Goal: Transaction & Acquisition: Download file/media

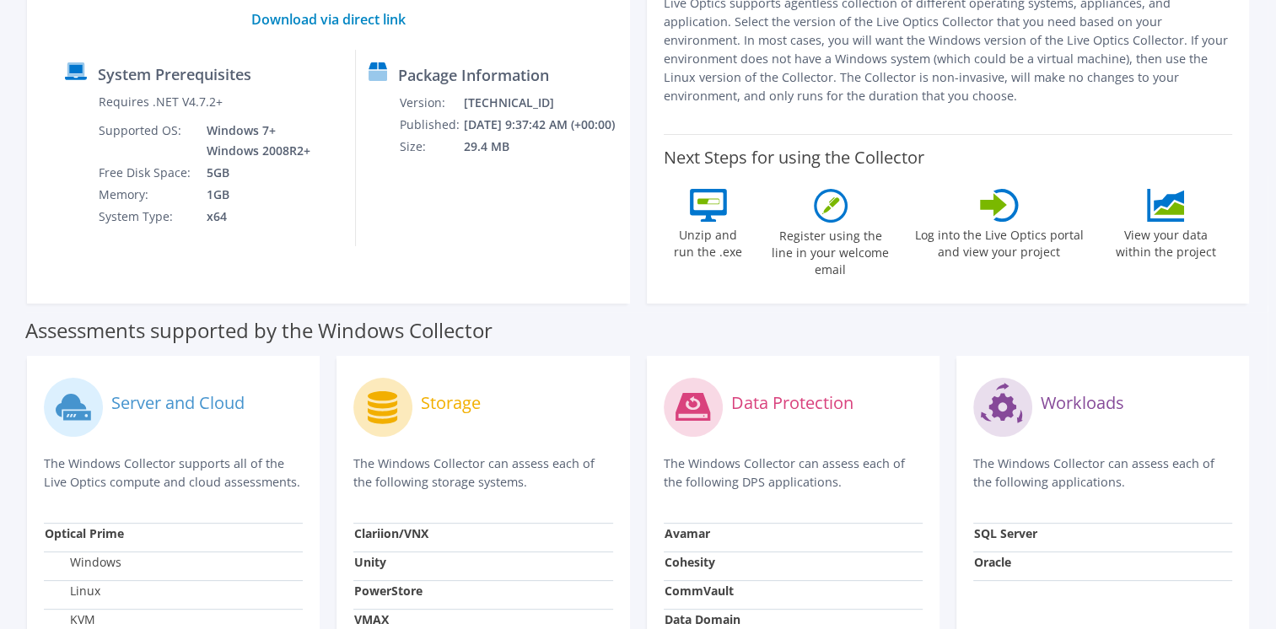
scroll to position [337, 0]
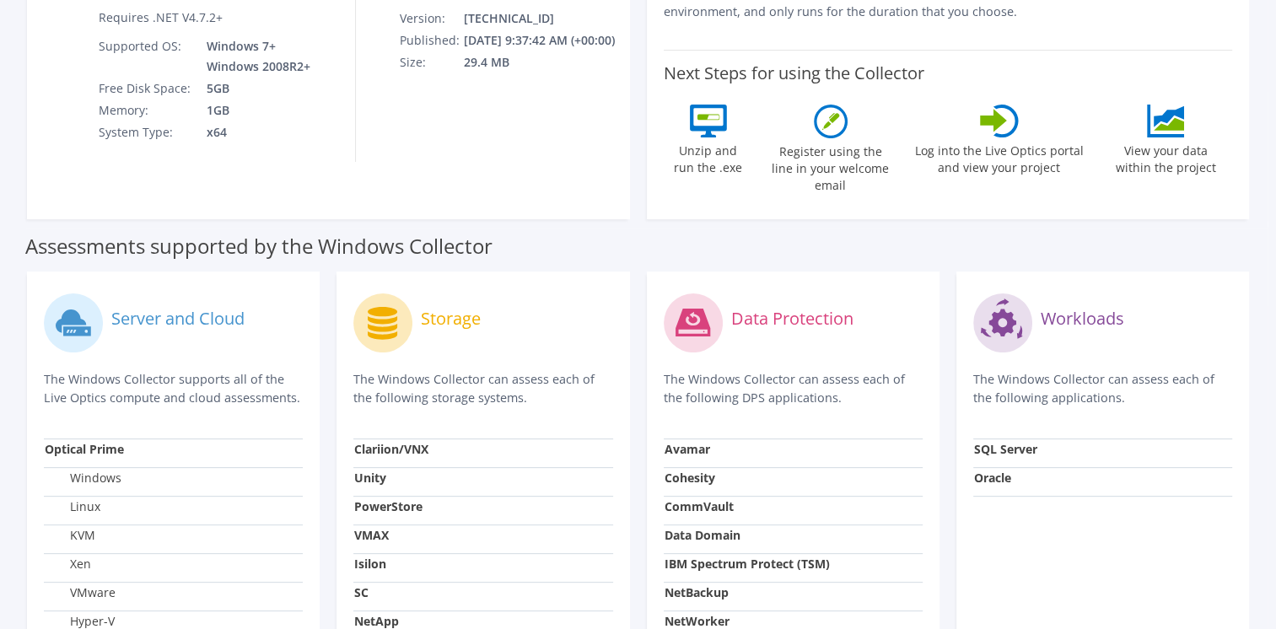
click at [443, 325] on div "Storage" at bounding box center [482, 323] width 259 height 70
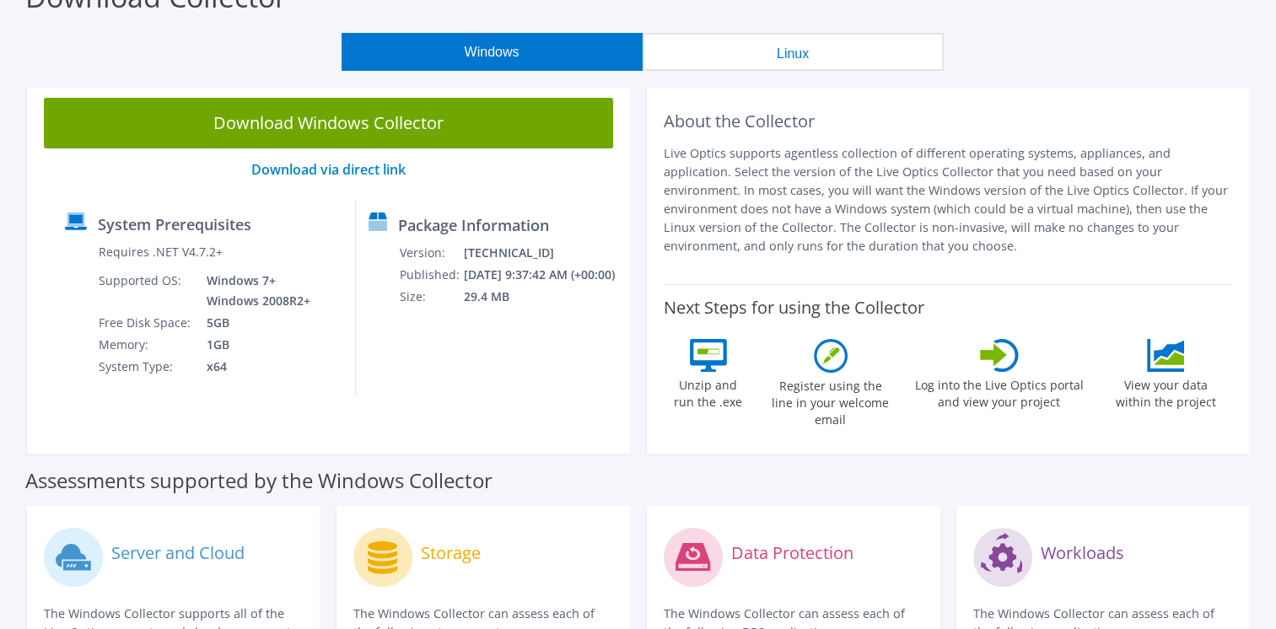
scroll to position [0, 0]
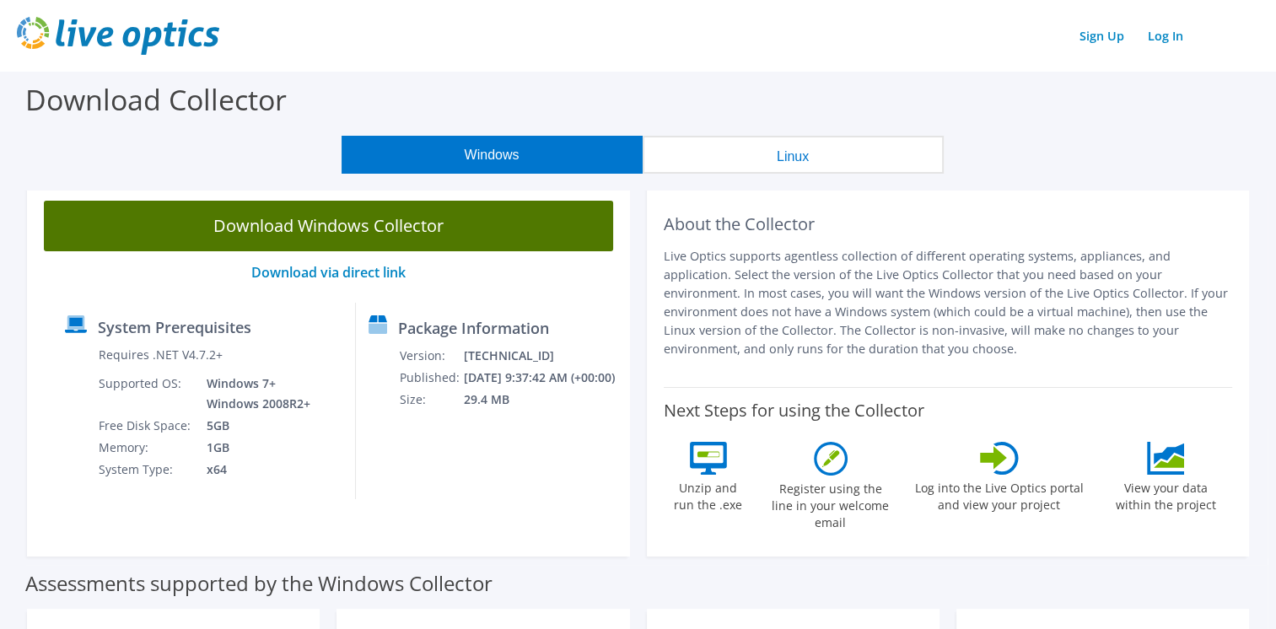
click at [395, 230] on link "Download Windows Collector" at bounding box center [328, 226] width 569 height 51
